Goal: Navigation & Orientation: Find specific page/section

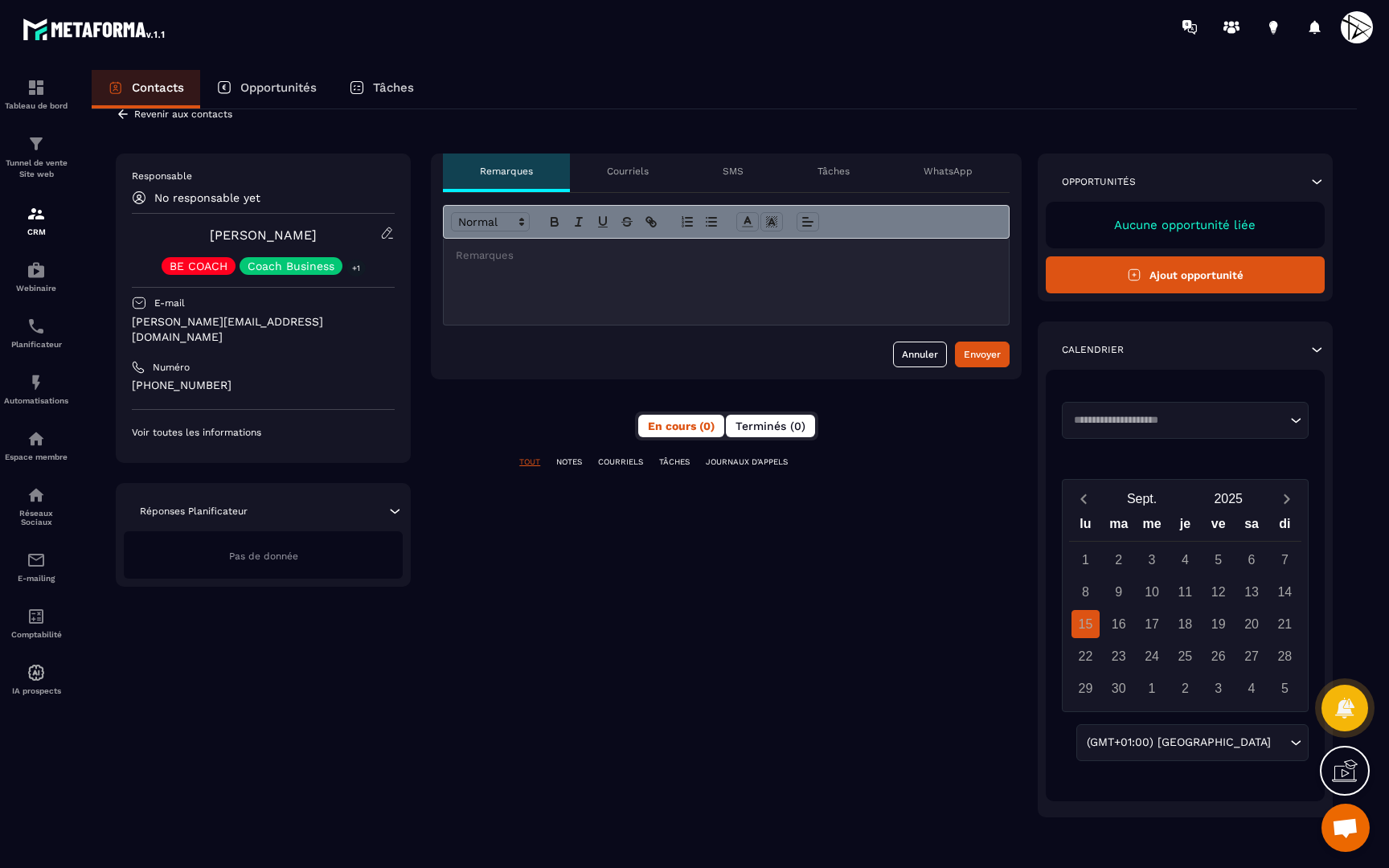
click at [755, 430] on span "Terminés (0)" at bounding box center [770, 425] width 70 height 13
click at [694, 426] on span "En cours (0)" at bounding box center [681, 425] width 68 height 13
click at [622, 465] on p "COURRIELS" at bounding box center [620, 462] width 45 height 11
click at [581, 465] on p "NOTES" at bounding box center [569, 462] width 26 height 11
click at [541, 465] on div "TOUT NOTES COURRIELS TÂCHES JOURNAUX D'APPELS" at bounding box center [727, 462] width 591 height 11
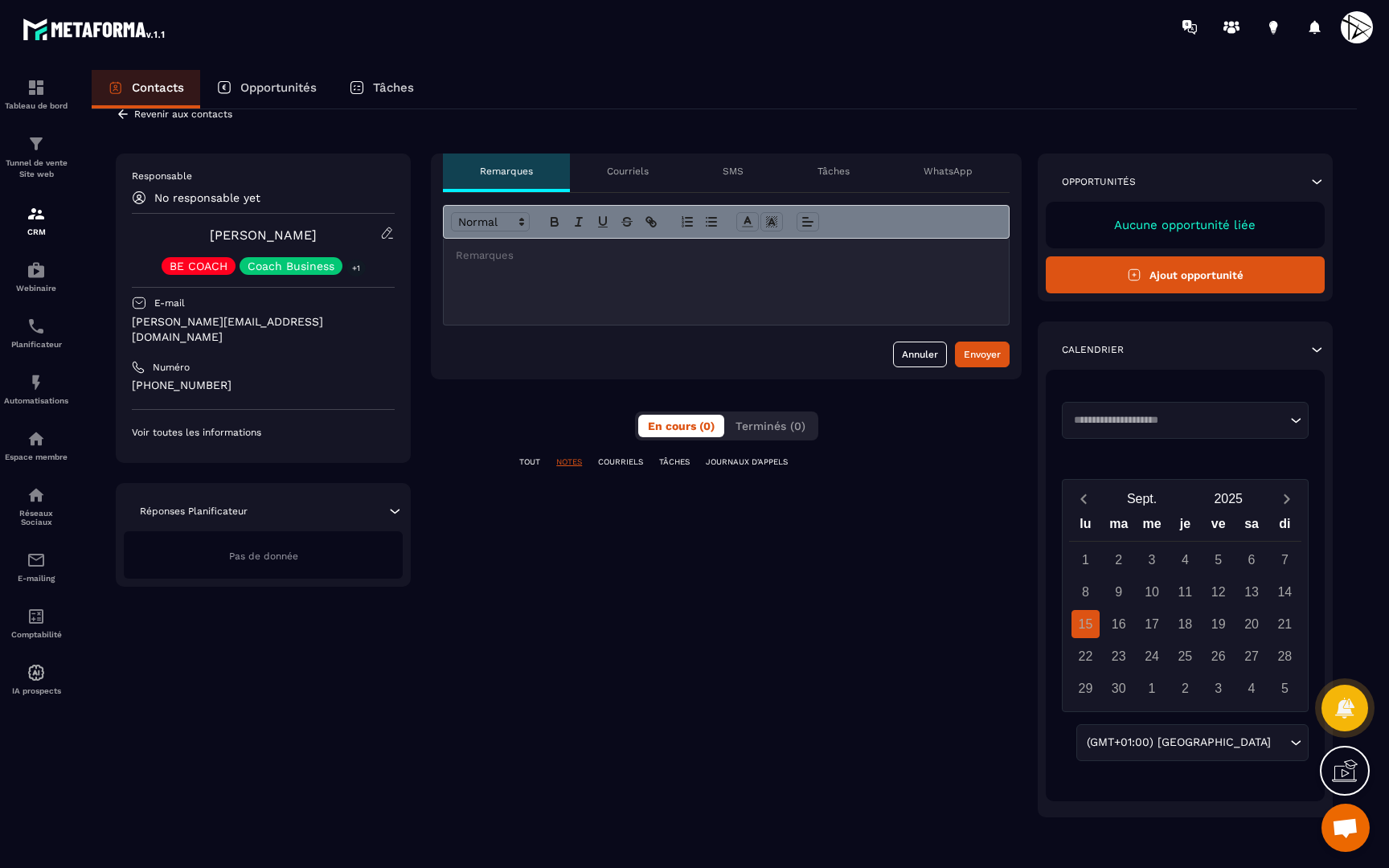
click at [531, 463] on p "TOUT" at bounding box center [529, 462] width 21 height 11
click at [284, 503] on div "Réponses Planificateur" at bounding box center [263, 511] width 279 height 16
click at [620, 180] on div "Courriels" at bounding box center [628, 172] width 116 height 39
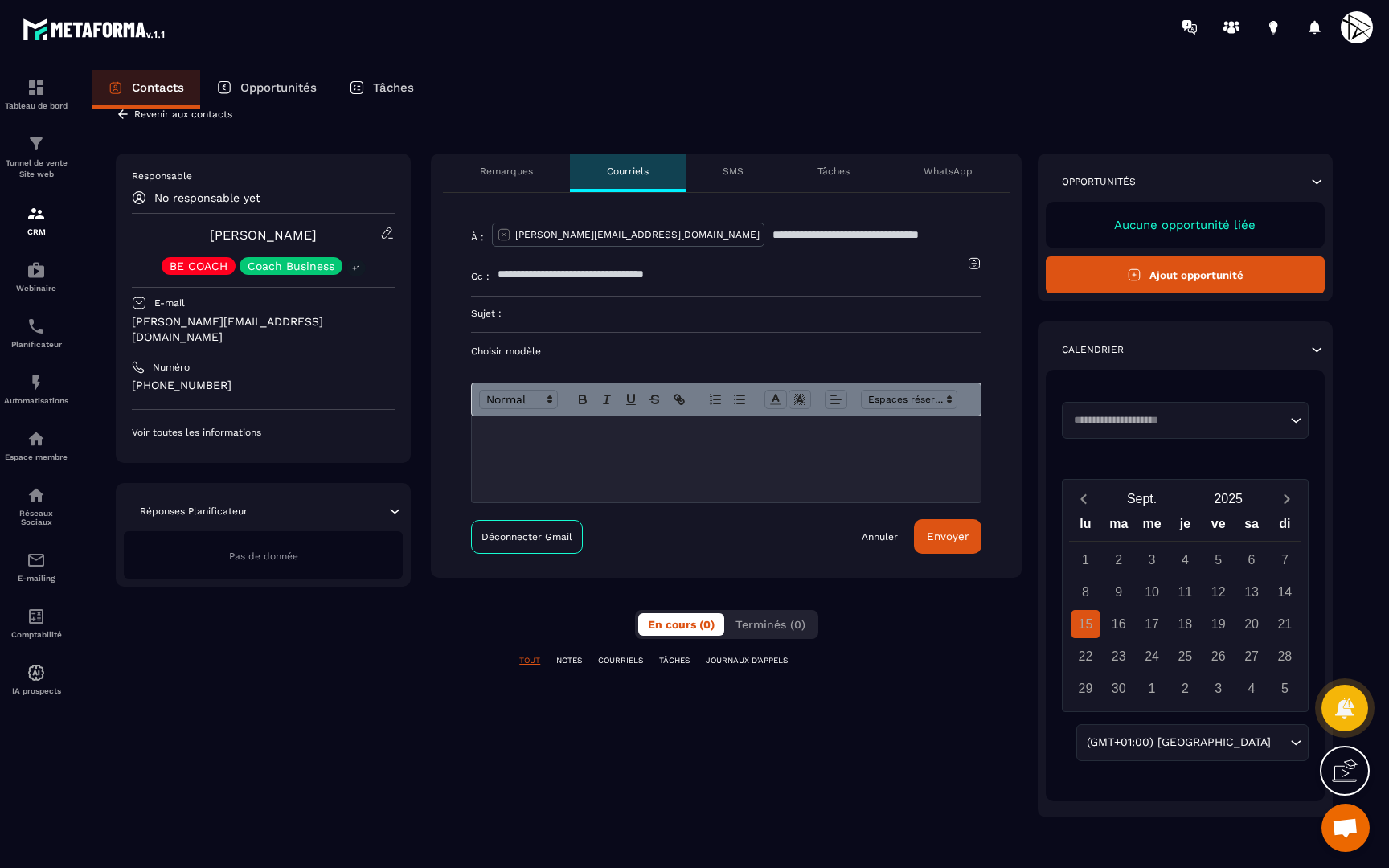
click at [736, 184] on div "SMS" at bounding box center [734, 172] width 95 height 39
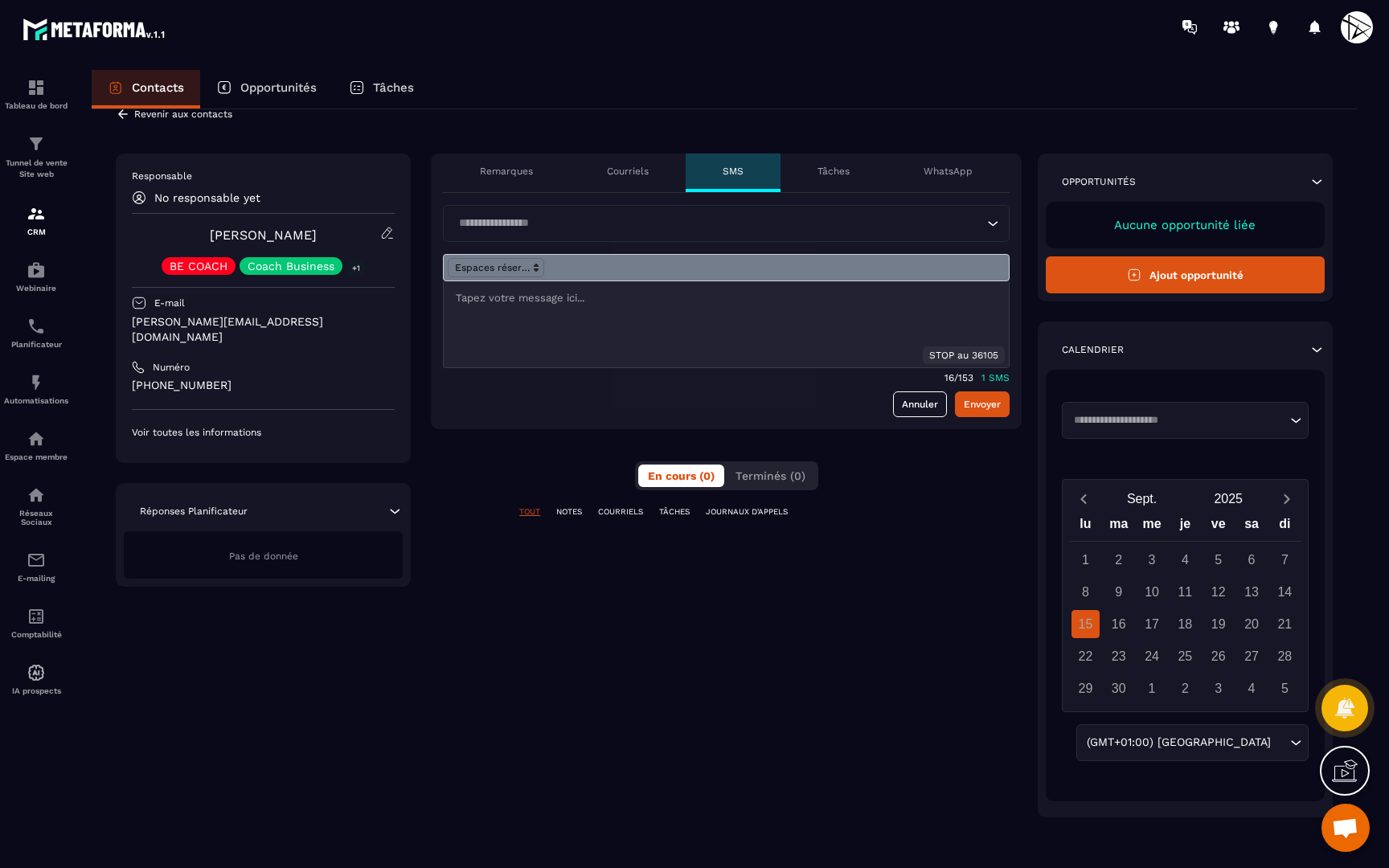
click at [830, 182] on div "Tâches" at bounding box center [833, 172] width 106 height 39
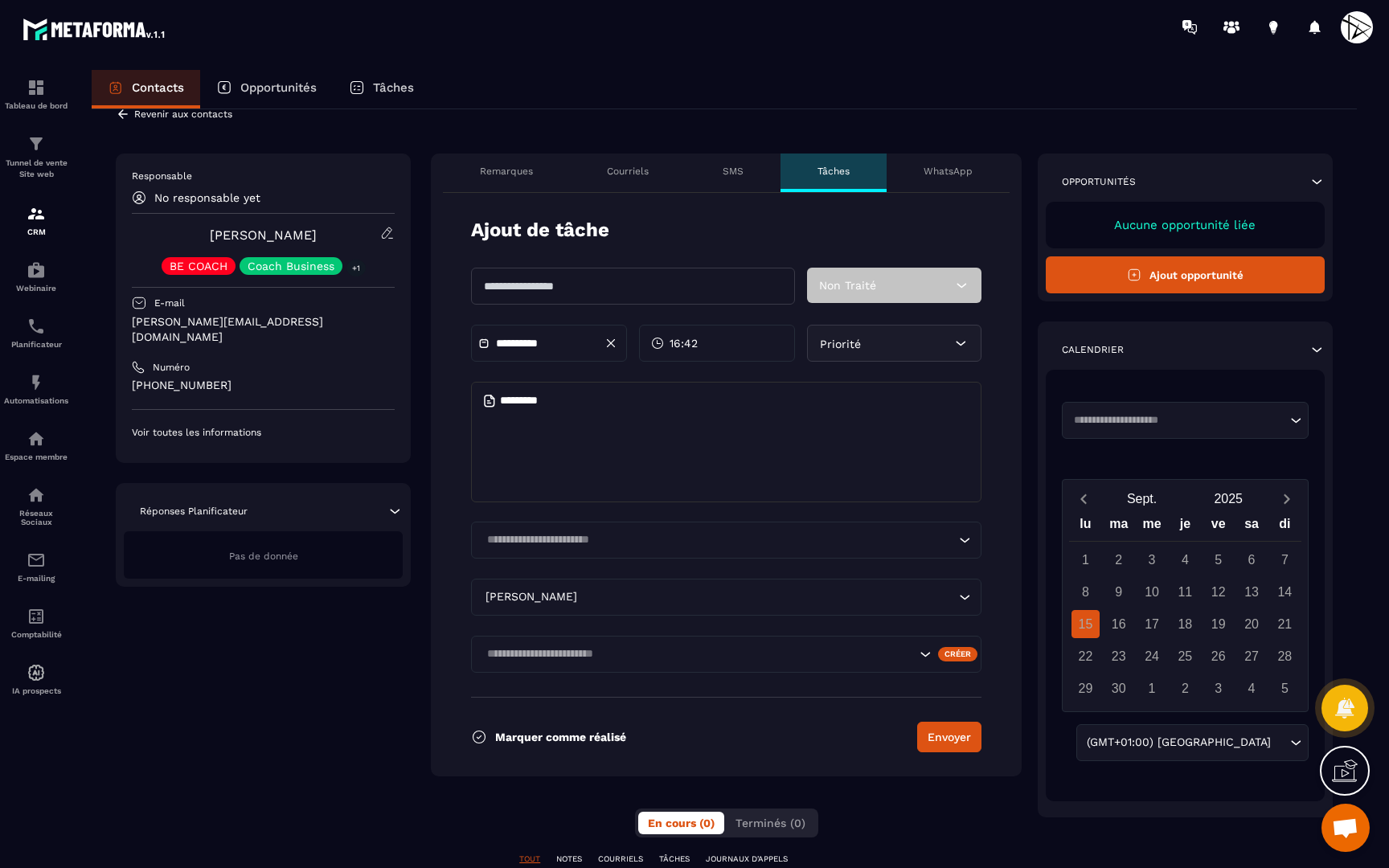
click at [938, 175] on p "WhatsApp" at bounding box center [948, 170] width 49 height 13
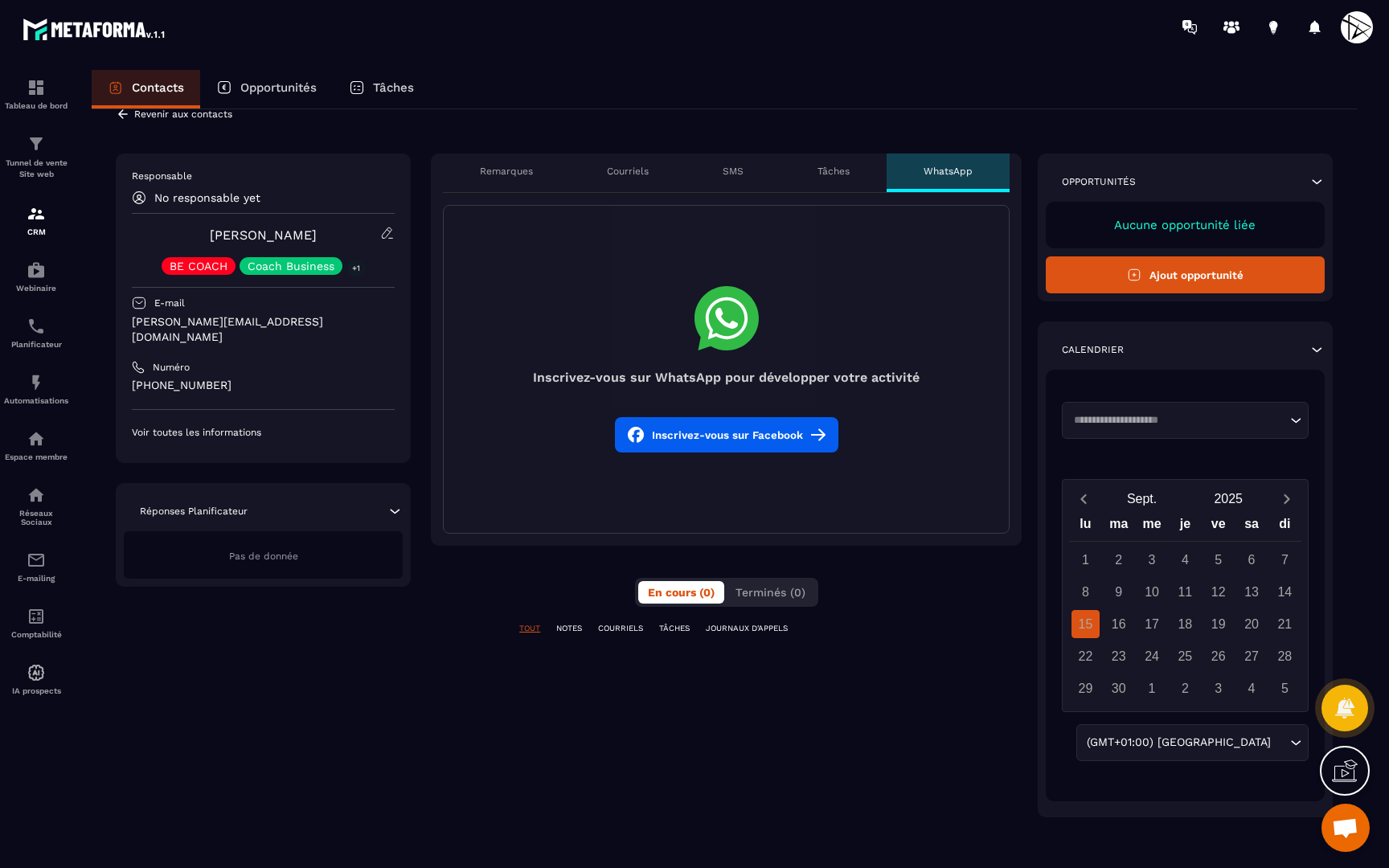
click at [851, 182] on div "Tâches" at bounding box center [833, 172] width 106 height 39
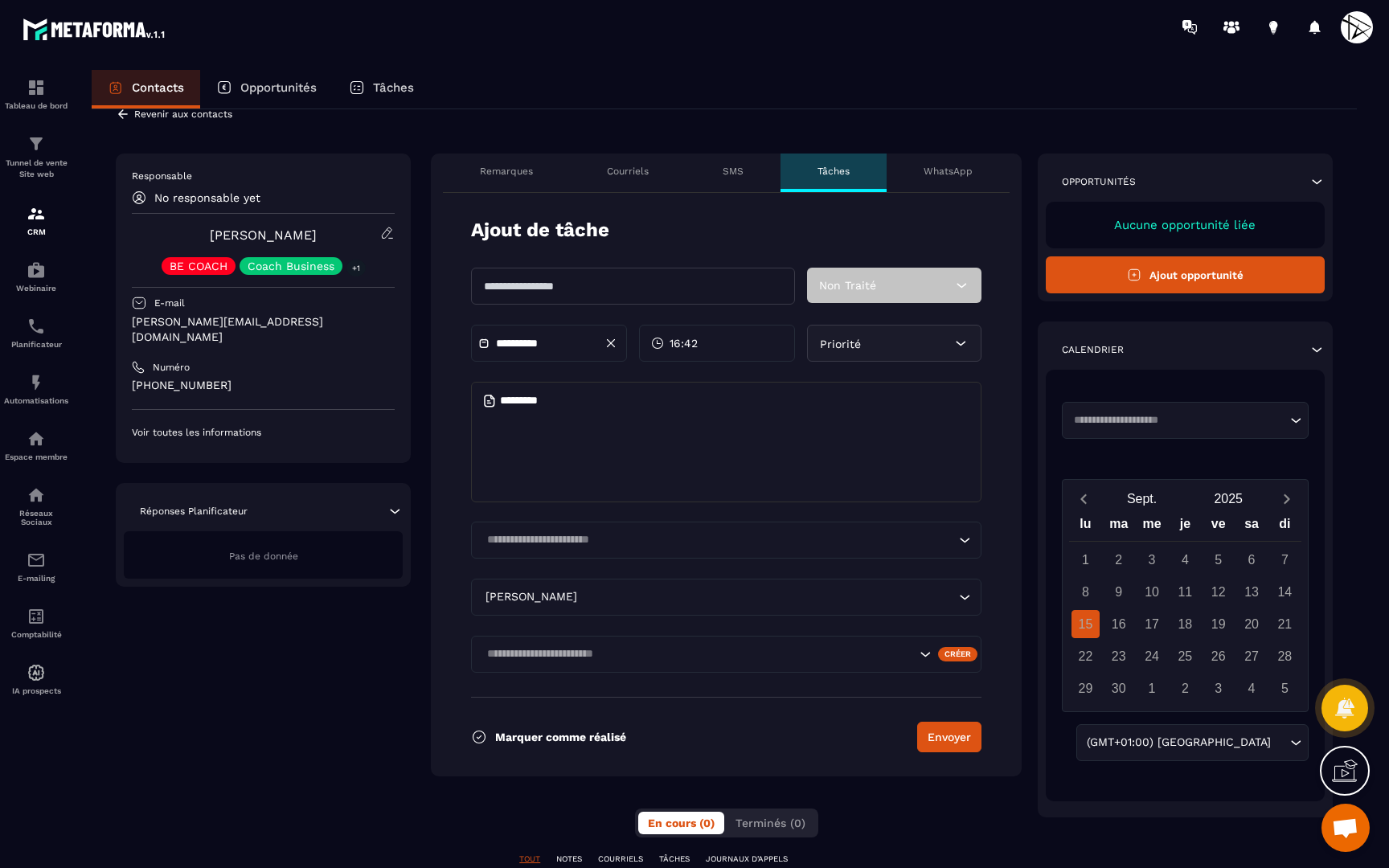
click at [920, 179] on div "WhatsApp" at bounding box center [948, 172] width 123 height 39
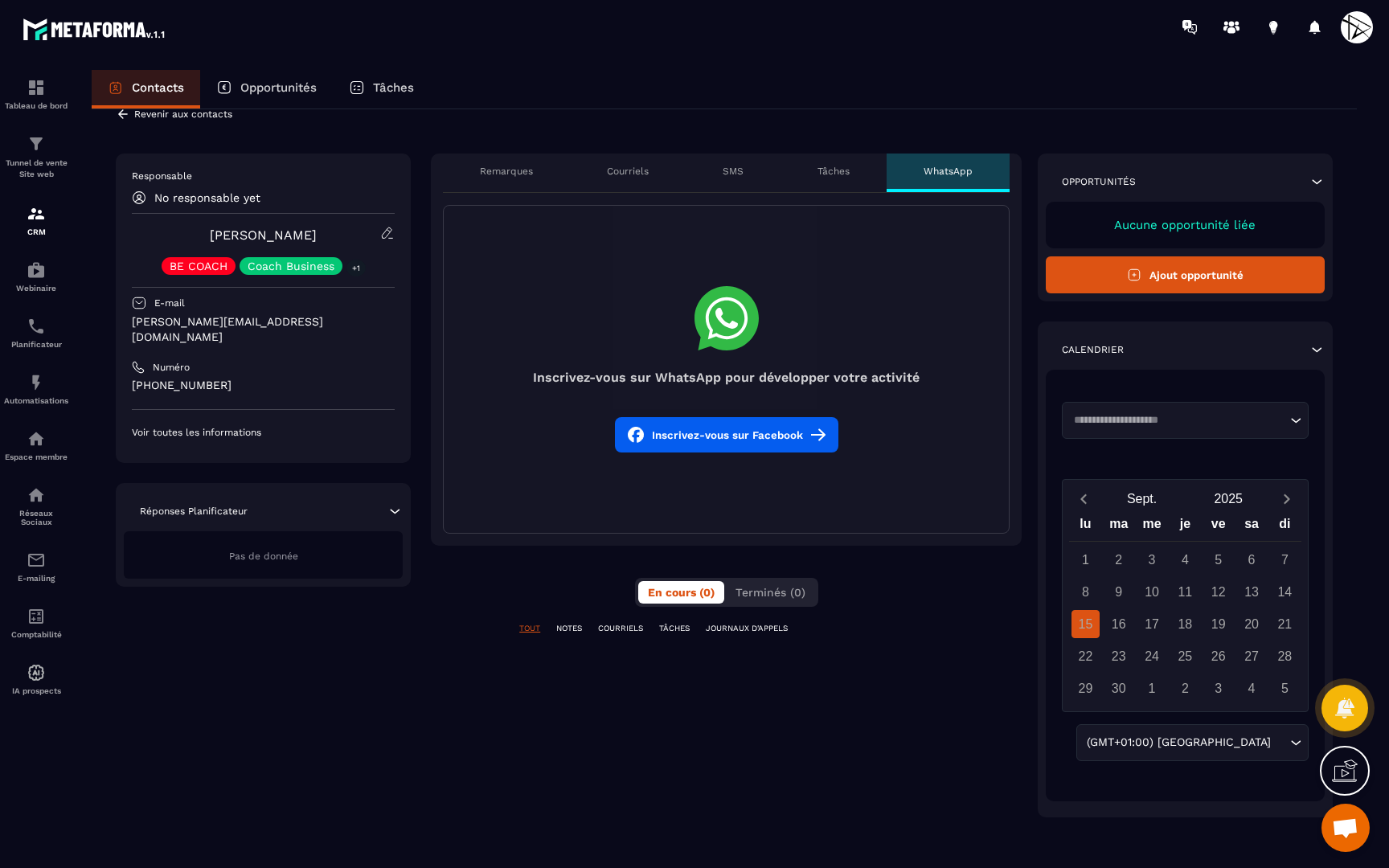
click at [678, 447] on button "Inscrivez-vous sur Facebook" at bounding box center [726, 435] width 223 height 36
click at [705, 66] on section "Tableau de bord Tunnel de vente Site web CRM Webinaire Planificateur Automatisa…" at bounding box center [694, 484] width 1389 height 860
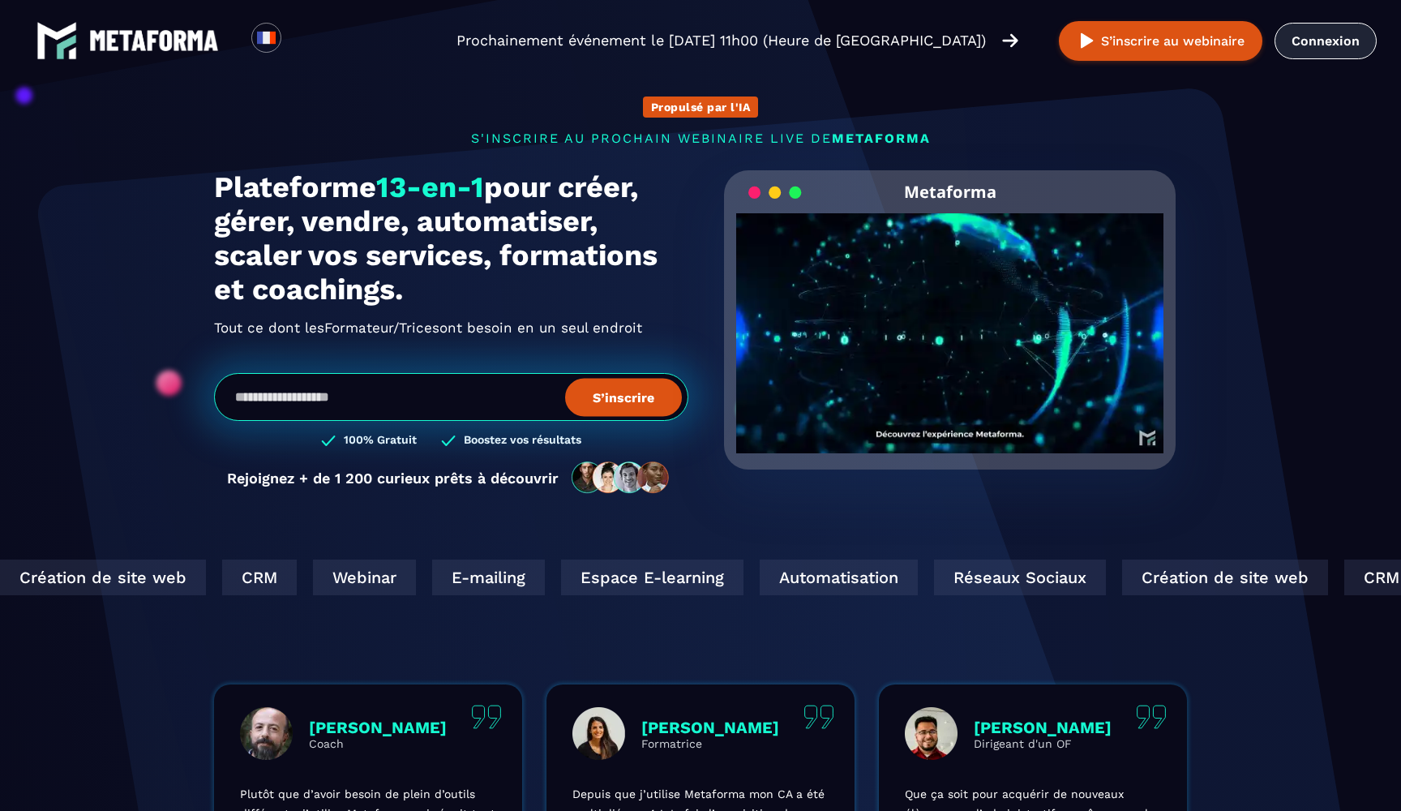
click at [1308, 42] on link "Connexion" at bounding box center [1326, 41] width 102 height 36
